Goal: Task Accomplishment & Management: Manage account settings

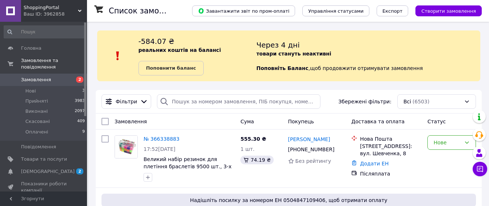
click at [46, 156] on span "Товари та послуги" at bounding box center [44, 159] width 46 height 7
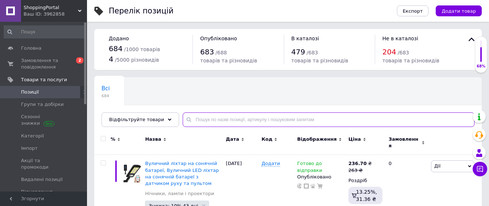
click at [223, 117] on input "text" at bounding box center [329, 119] width 292 height 14
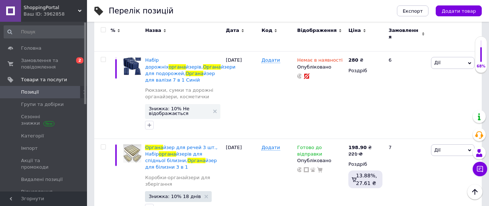
scroll to position [254, 0]
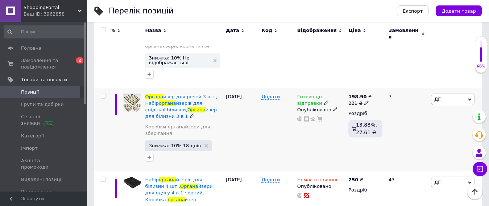
type input "органа"
click at [324, 100] on icon at bounding box center [326, 102] width 4 height 4
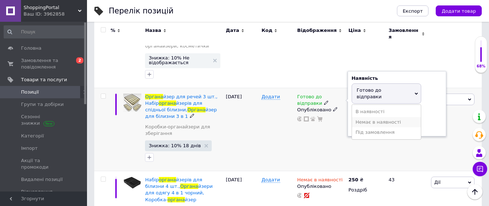
click at [364, 117] on li "Немає в наявності" at bounding box center [386, 122] width 69 height 10
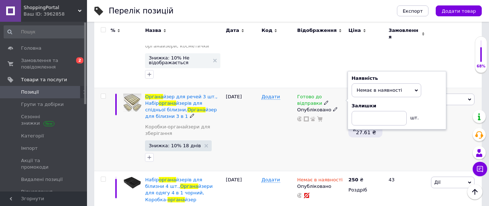
click at [287, 117] on div "Додати" at bounding box center [278, 129] width 36 height 83
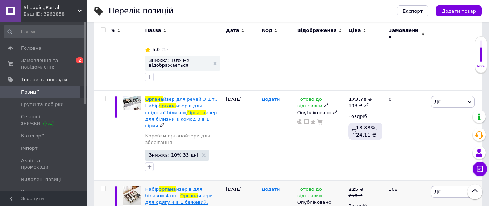
scroll to position [1087, 0]
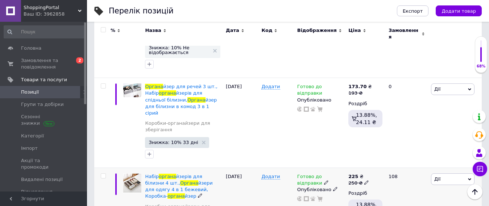
click at [364, 180] on icon at bounding box center [366, 182] width 4 height 4
type input "260"
click at [364, 180] on icon at bounding box center [366, 182] width 4 height 4
type input "265"
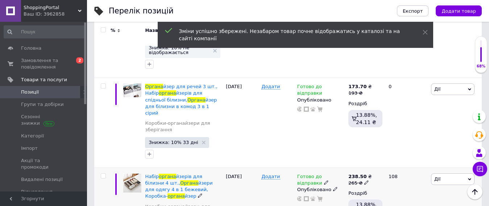
click at [364, 180] on icon at bounding box center [366, 182] width 4 height 4
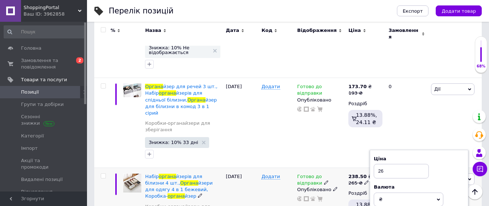
type input "264"
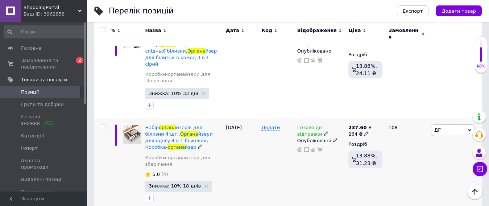
scroll to position [1124, 0]
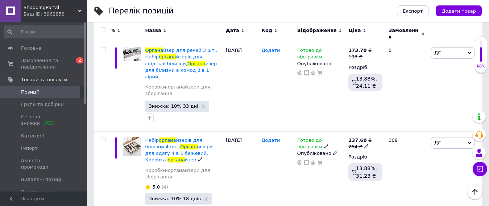
click at [364, 144] on icon at bounding box center [366, 146] width 4 height 4
click at [300, 131] on div "Готово до відправки Опубліковано" at bounding box center [320, 177] width 51 height 93
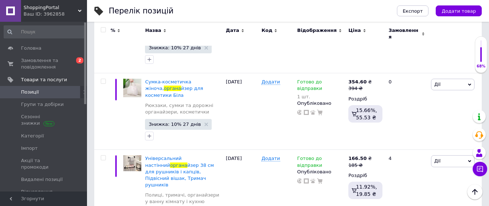
scroll to position [3944, 0]
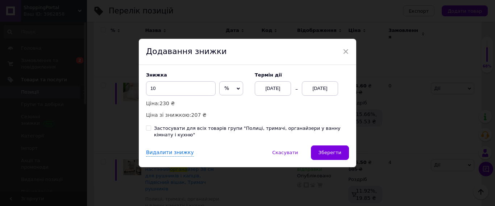
click at [148, 127] on input "Застосувати для всіх товарів групи "Полиці, тримачі, органайзери у ванну кімнат…" at bounding box center [148, 127] width 5 height 5
checkbox input "true"
click at [273, 88] on div "[DATE]" at bounding box center [273, 88] width 36 height 14
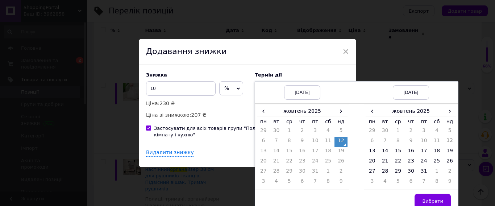
click at [338, 144] on td "12" at bounding box center [341, 142] width 13 height 10
click at [447, 114] on span "›" at bounding box center [449, 111] width 13 height 11
click at [382, 172] on td "25" at bounding box center [385, 172] width 13 height 10
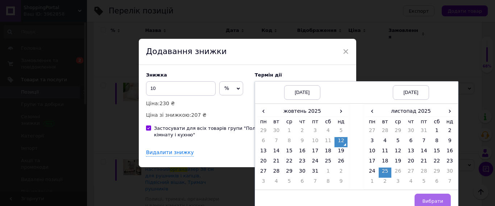
click at [428, 201] on span "Вибрати" at bounding box center [432, 200] width 21 height 5
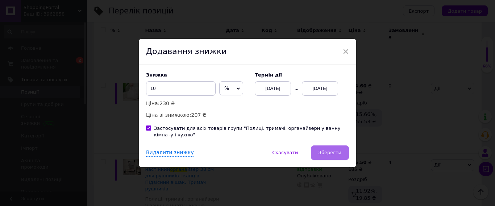
click at [329, 150] on span "Зберегти" at bounding box center [330, 152] width 23 height 5
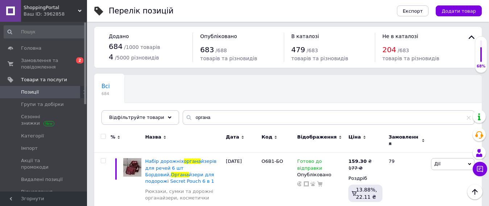
scroll to position [0, 0]
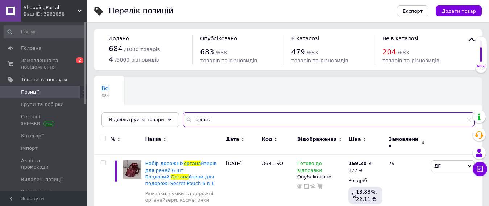
click at [214, 124] on input "органа" at bounding box center [329, 119] width 292 height 14
type input "о"
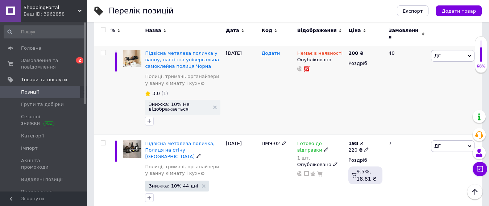
scroll to position [442, 0]
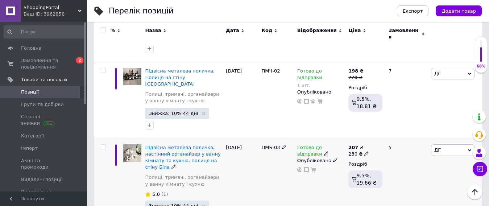
type input "полка"
click at [364, 150] on span at bounding box center [366, 152] width 4 height 5
type input "220"
click at [272, 157] on div "ПМБ-03" at bounding box center [278, 184] width 36 height 93
click at [34, 60] on span "Замовлення та повідомлення" at bounding box center [44, 63] width 46 height 13
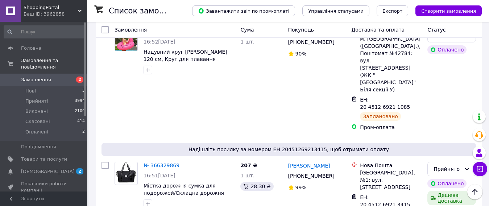
scroll to position [1454, 0]
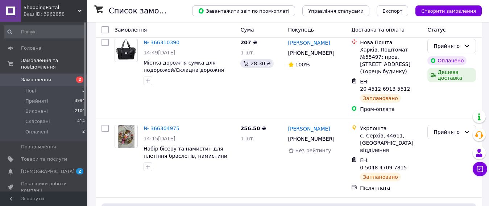
scroll to position [326, 0]
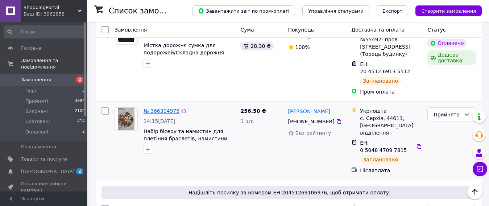
click at [157, 108] on link "№ 366304975" at bounding box center [162, 111] width 36 height 6
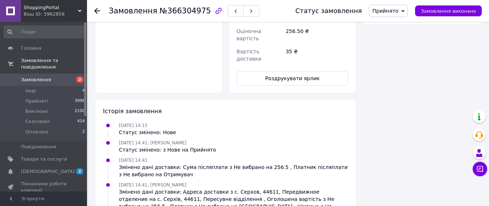
scroll to position [471, 0]
click at [279, 70] on button "Роздрукувати ярлик" at bounding box center [293, 77] width 112 height 14
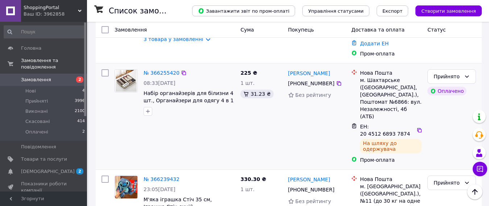
scroll to position [1414, 0]
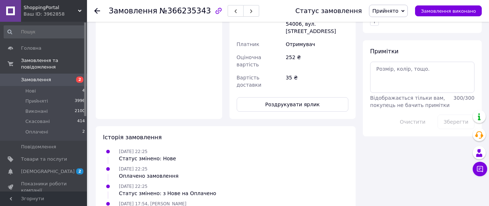
scroll to position [398, 0]
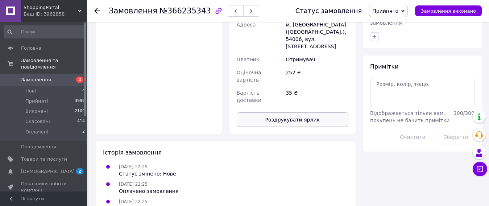
click at [277, 112] on button "Роздрукувати ярлик" at bounding box center [293, 119] width 112 height 14
click at [20, 76] on span at bounding box center [10, 79] width 21 height 7
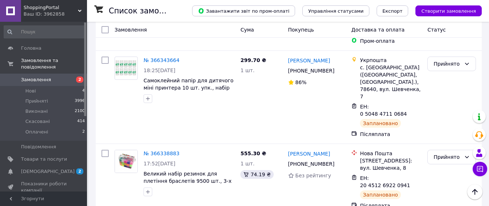
scroll to position [942, 0]
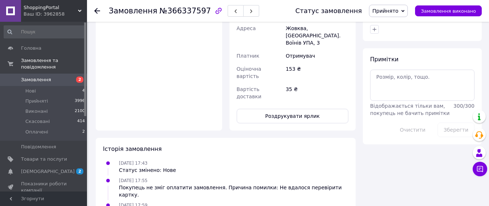
scroll to position [379, 0]
click at [283, 109] on button "Роздрукувати ярлик" at bounding box center [293, 116] width 112 height 14
click at [44, 76] on span "Замовлення" at bounding box center [36, 79] width 30 height 7
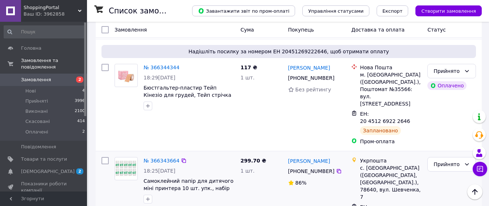
scroll to position [834, 0]
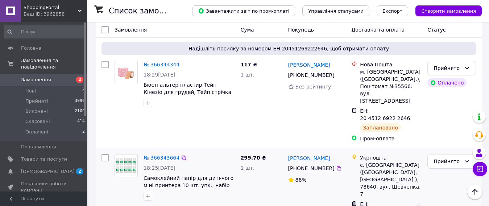
click at [165, 155] on link "№ 366343664" at bounding box center [162, 158] width 36 height 6
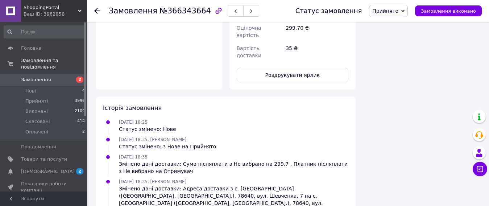
scroll to position [444, 0]
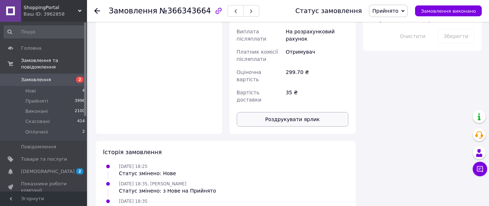
click at [297, 112] on button "Роздрукувати ярлик" at bounding box center [293, 119] width 112 height 14
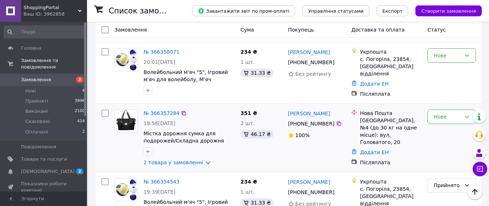
scroll to position [399, 0]
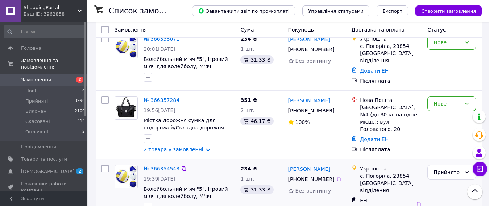
click at [159, 166] on link "№ 366354543" at bounding box center [162, 169] width 36 height 6
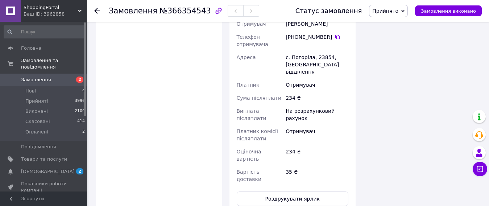
scroll to position [399, 0]
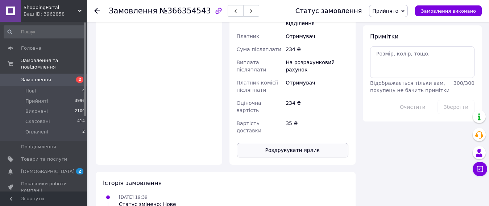
click at [280, 143] on button "Роздрукувати ярлик" at bounding box center [293, 150] width 112 height 14
click at [36, 76] on span "Замовлення" at bounding box center [36, 79] width 30 height 7
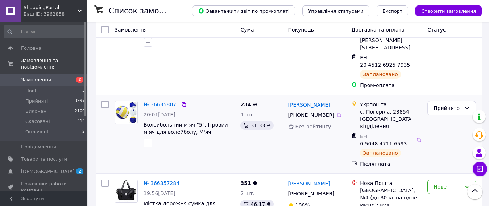
scroll to position [290, 0]
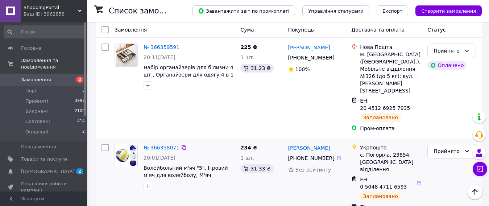
click at [161, 145] on link "№ 366358071" at bounding box center [162, 148] width 36 height 6
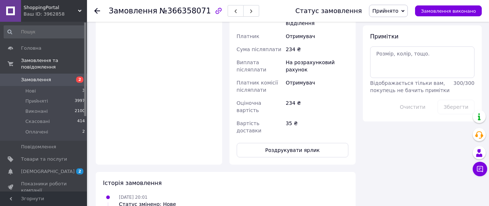
scroll to position [470, 0]
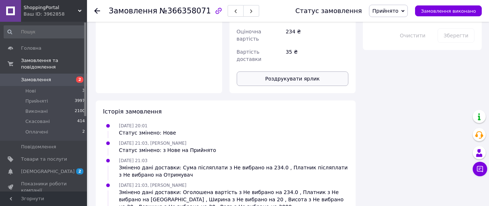
click at [277, 71] on button "Роздрукувати ярлик" at bounding box center [293, 78] width 112 height 14
